Goal: Communication & Community: Answer question/provide support

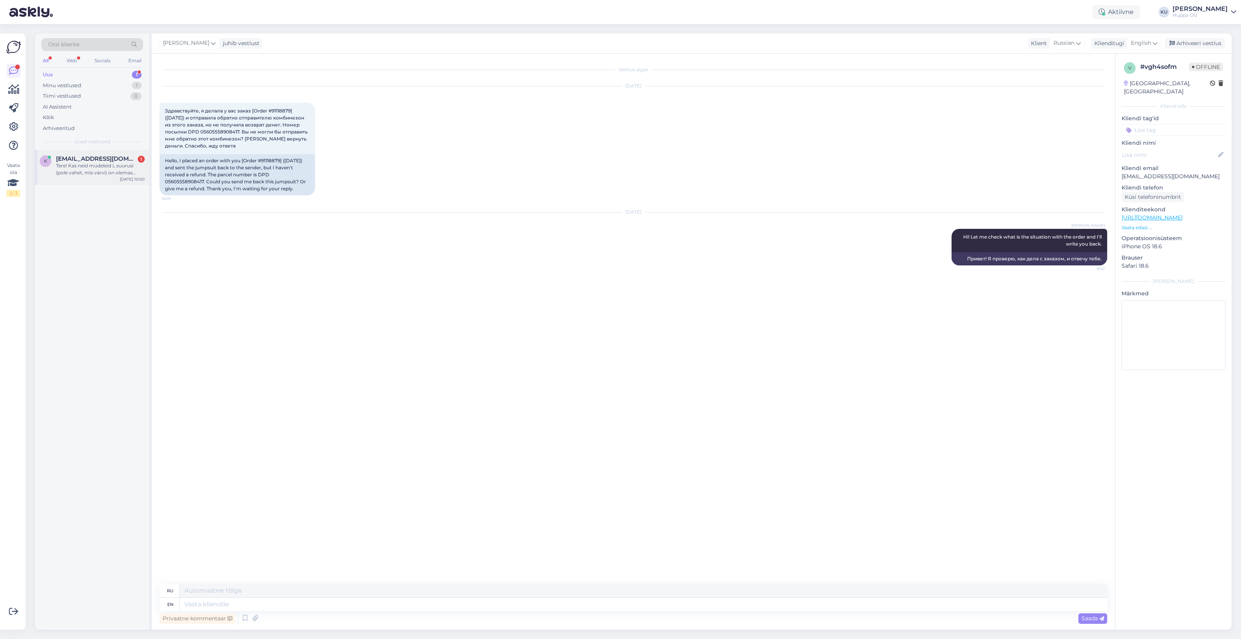
click at [93, 162] on div "Tere! Kas neid mudeleid L suurusi (pole vahet, mis värvi) on olemas Nautica poe…" at bounding box center [100, 169] width 89 height 14
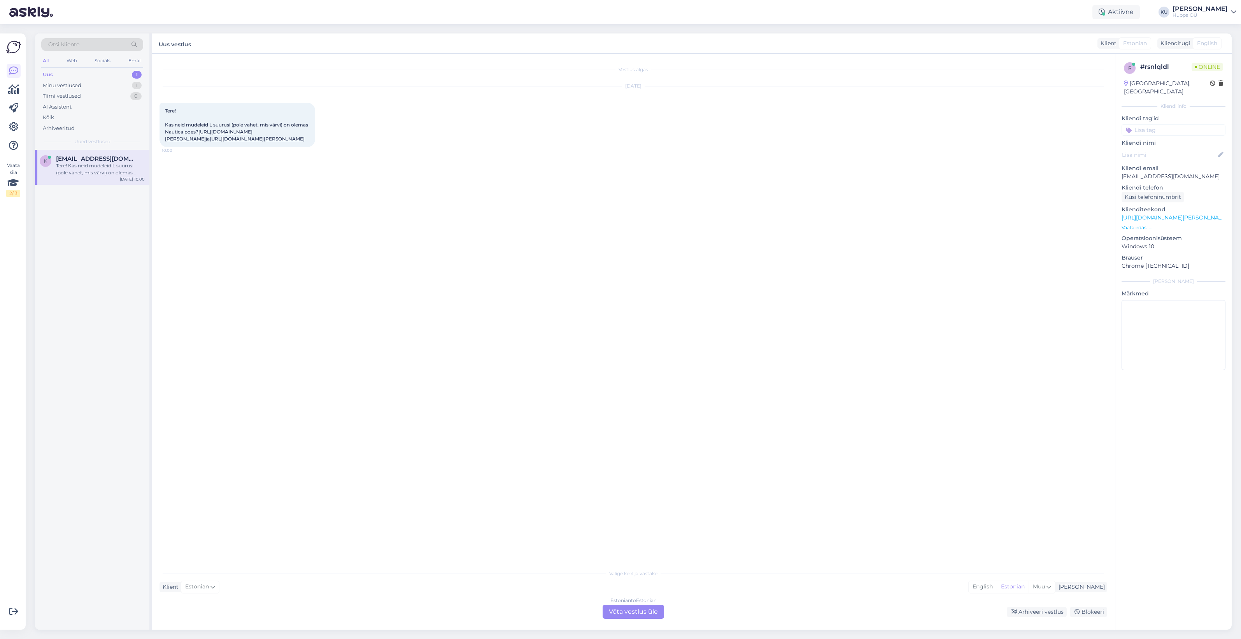
click at [621, 613] on div "Estonian to Estonian Võta vestlus üle" at bounding box center [632, 611] width 61 height 14
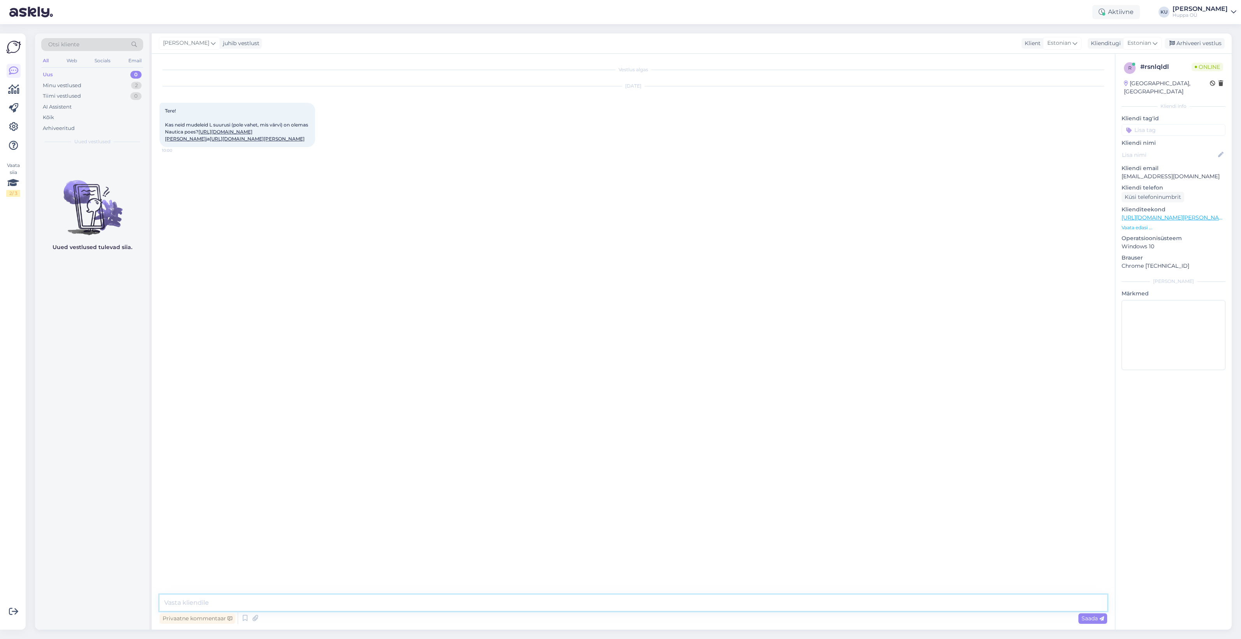
drag, startPoint x: 214, startPoint y: 595, endPoint x: 209, endPoint y: 596, distance: 4.7
click at [214, 595] on textarea at bounding box center [632, 602] width 947 height 16
type textarea "Tere! Kohe vaatan"
click at [179, 597] on textarea at bounding box center [632, 602] width 947 height 16
type textarea "On mõlemaid mudelid nii M kui L suuruses"
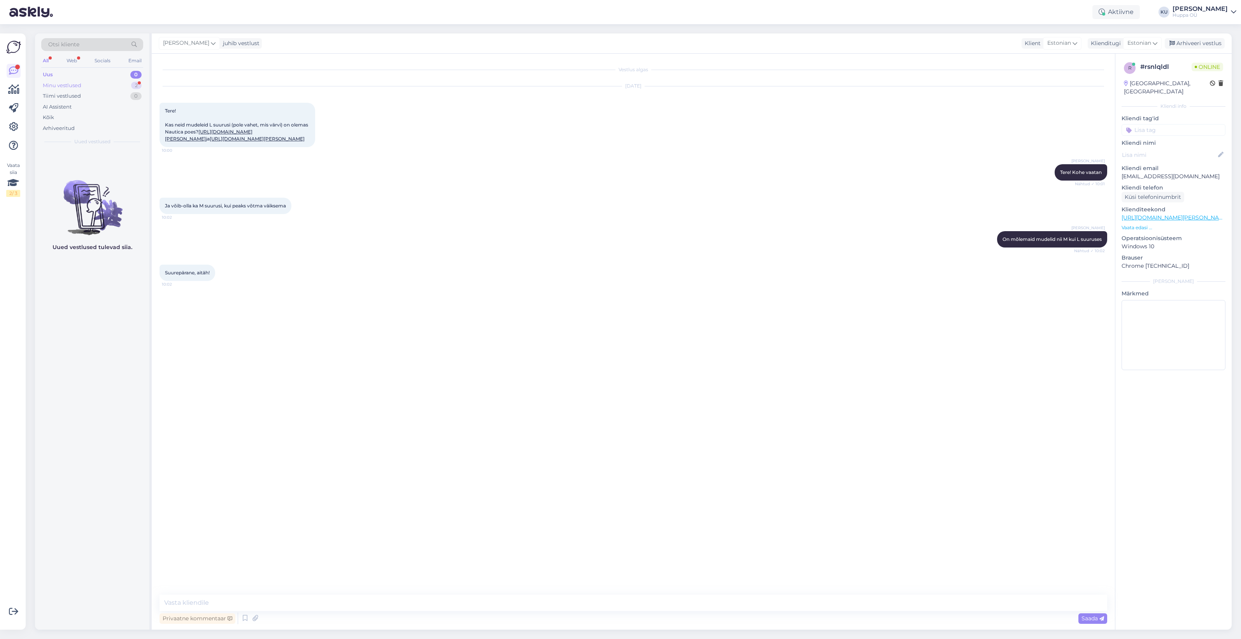
click at [66, 84] on div "Minu vestlused" at bounding box center [62, 86] width 38 height 8
click at [76, 159] on span "ktoomemets@gmail.com" at bounding box center [96, 158] width 81 height 7
click at [1202, 45] on div "Arhiveeri vestlus" at bounding box center [1194, 43] width 60 height 10
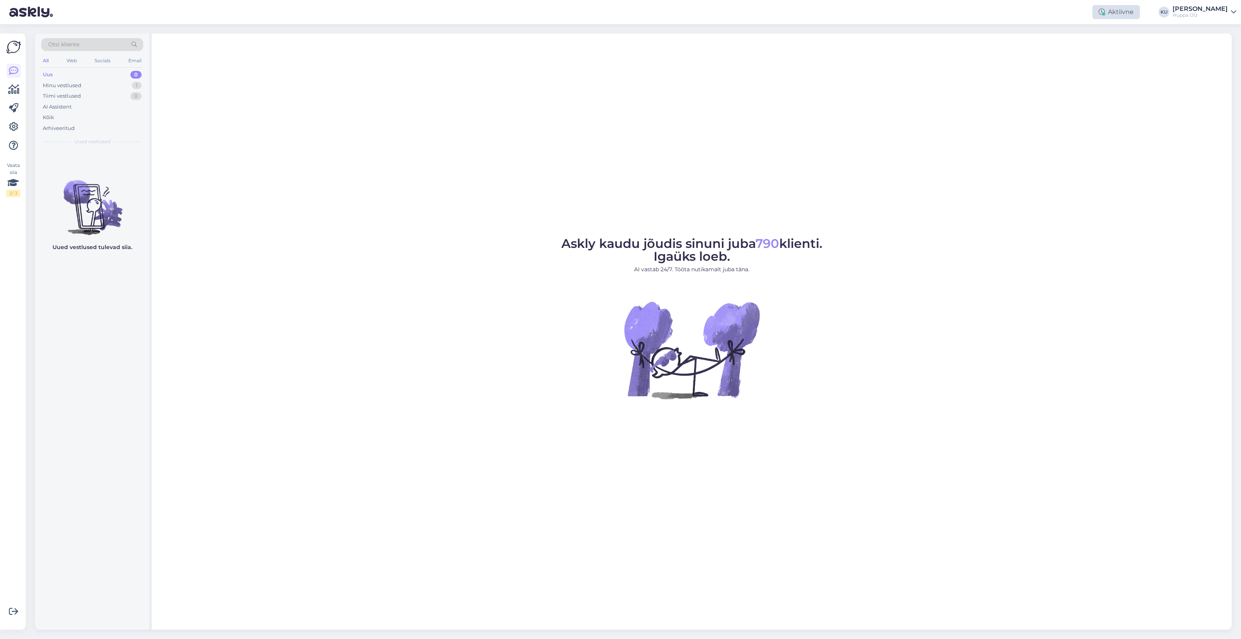
click at [1126, 14] on div "Aktiivne" at bounding box center [1115, 12] width 47 height 14
click at [1120, 46] on button "30 minutit" at bounding box center [1115, 48] width 35 height 9
click at [1086, 112] on button "Lõpeta paus" at bounding box center [1092, 113] width 39 height 9
